Goal: Transaction & Acquisition: Subscribe to service/newsletter

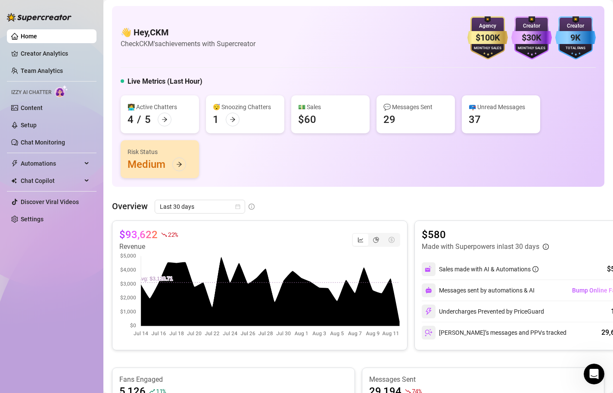
click at [327, 27] on div "👋 Hey, CKM Check CKM's achievements with Supercreator $100K Agency Monthly Sale…" at bounding box center [358, 37] width 475 height 43
click at [59, 53] on link "Creator Analytics" at bounding box center [55, 54] width 69 height 14
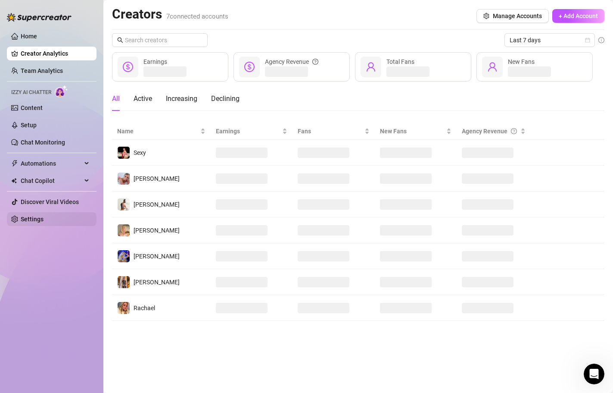
click at [29, 217] on link "Settings" at bounding box center [32, 219] width 23 height 7
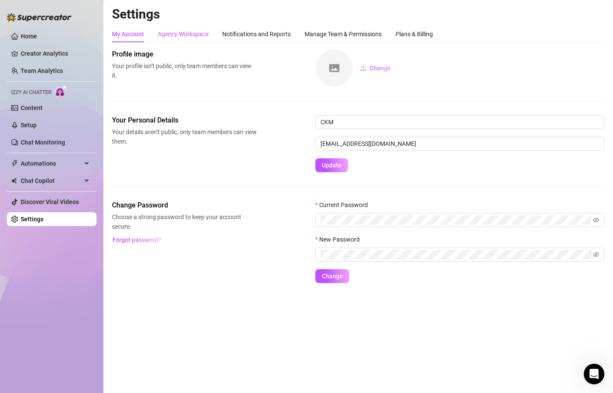
click at [196, 37] on div "Agency Workspace" at bounding box center [183, 33] width 51 height 9
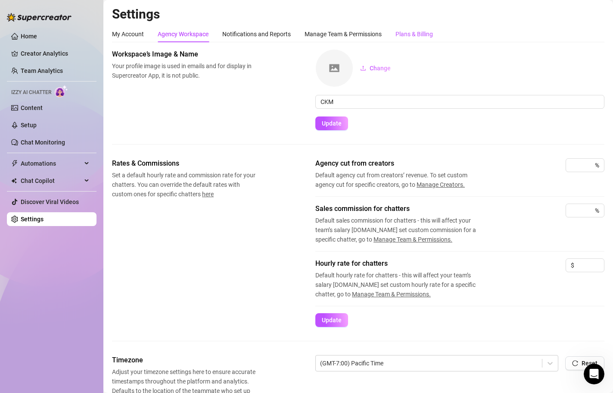
click at [415, 33] on div "Plans & Billing" at bounding box center [414, 33] width 37 height 9
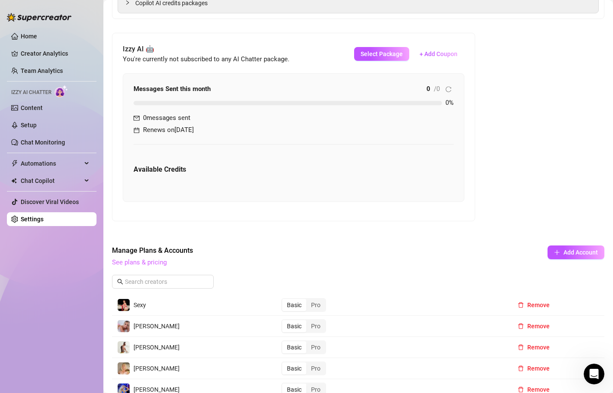
scroll to position [198, 0]
click at [150, 262] on link "See plans & pricing" at bounding box center [139, 261] width 55 height 8
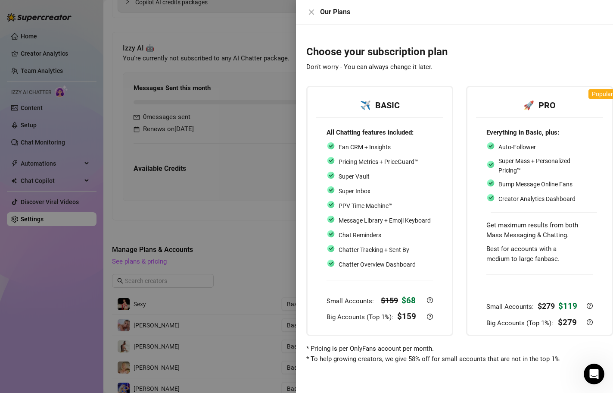
scroll to position [0, 10]
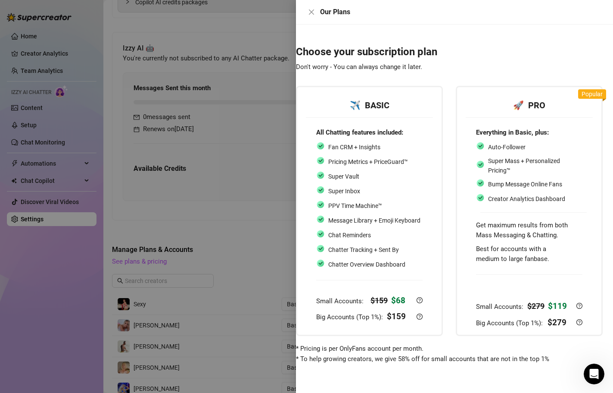
click at [247, 114] on div at bounding box center [306, 196] width 613 height 393
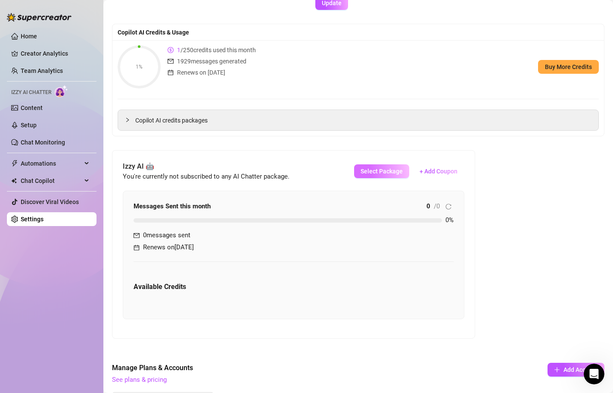
scroll to position [81, 0]
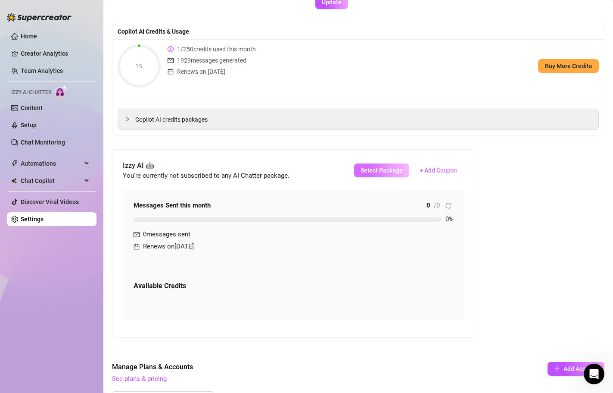
click at [384, 170] on span "Select Package" at bounding box center [382, 170] width 42 height 7
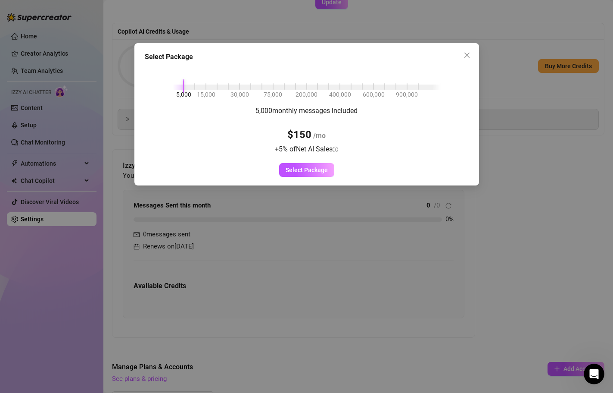
click at [534, 172] on div "Select Package 5,000 15,000 30,000 75,000 200,000 400,000 600,000 900,000 5,000…" at bounding box center [306, 196] width 613 height 393
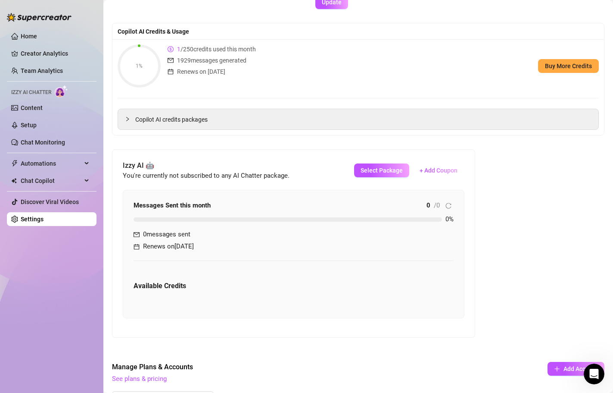
scroll to position [0, 0]
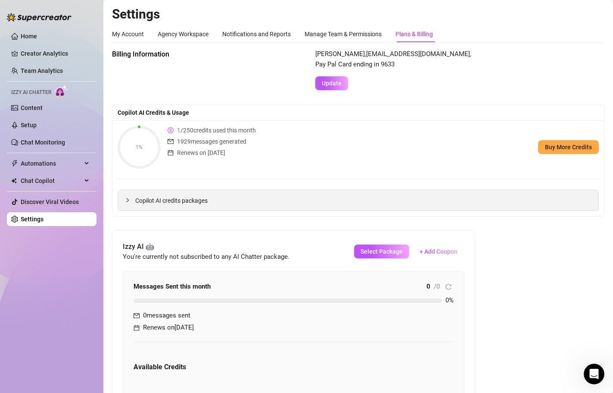
click at [129, 199] on icon "collapsed" at bounding box center [127, 199] width 5 height 5
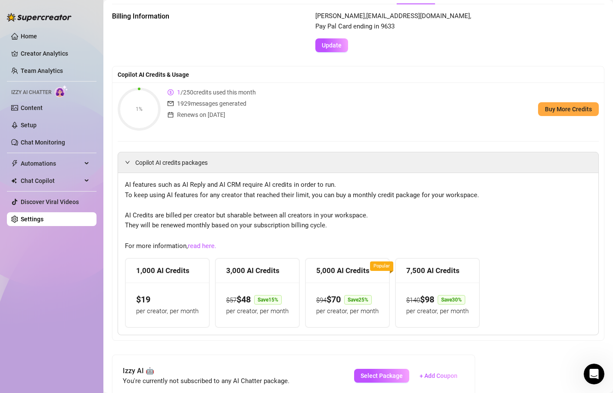
scroll to position [38, 0]
click at [127, 157] on div at bounding box center [130, 161] width 10 height 9
